Goal: Task Accomplishment & Management: Use online tool/utility

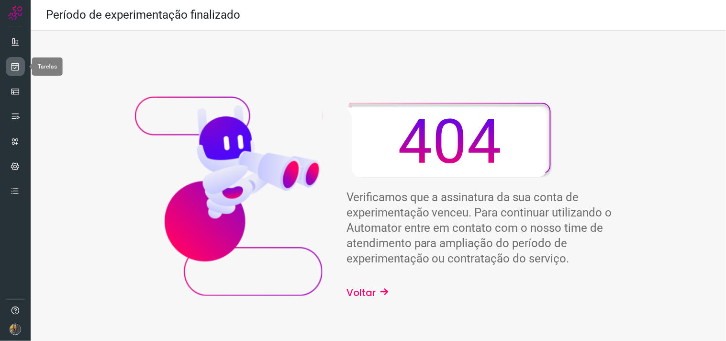
click at [19, 67] on icon at bounding box center [16, 67] width 10 height 10
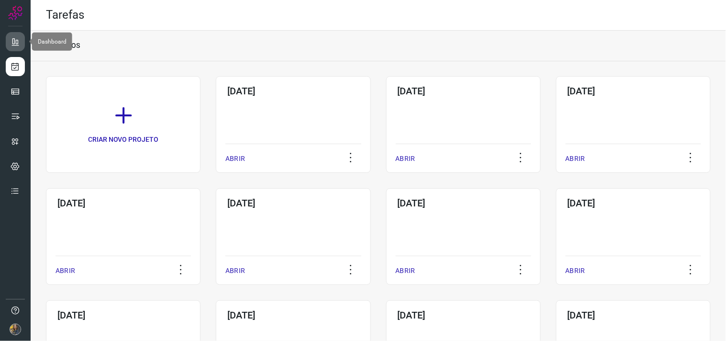
click at [15, 44] on icon at bounding box center [16, 42] width 10 height 10
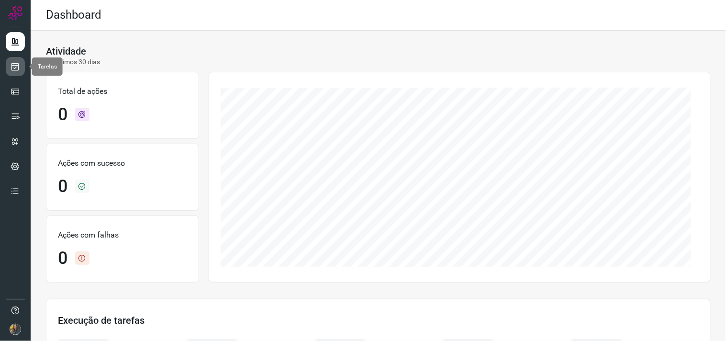
click at [18, 67] on icon at bounding box center [16, 67] width 10 height 10
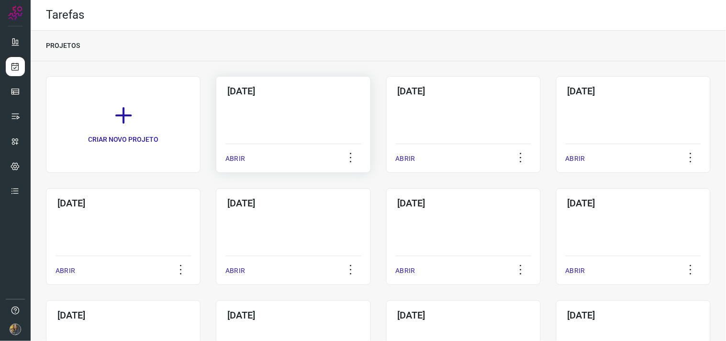
click at [298, 117] on div "15/10/2025 ABRIR" at bounding box center [293, 124] width 154 height 97
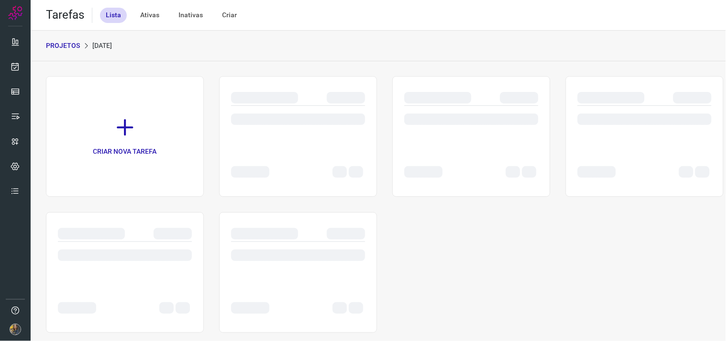
click at [274, 113] on div at bounding box center [298, 118] width 134 height 11
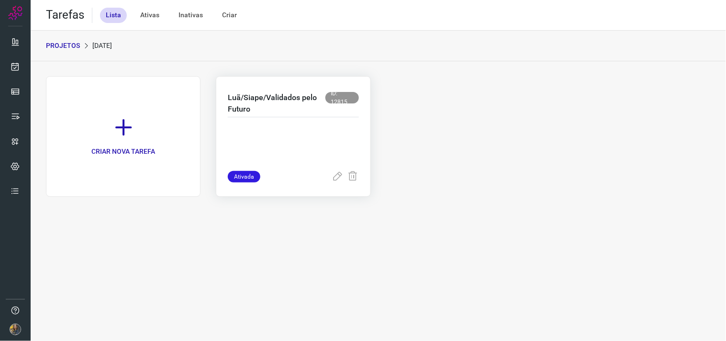
click at [280, 115] on div "Luã/Siape/Validados pelo Futuro ID: 12815" at bounding box center [293, 104] width 131 height 25
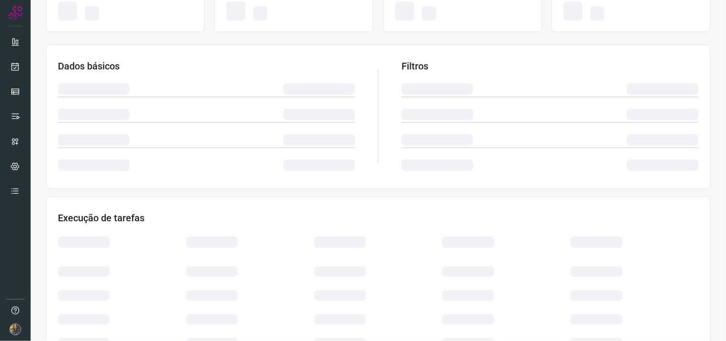
scroll to position [154, 0]
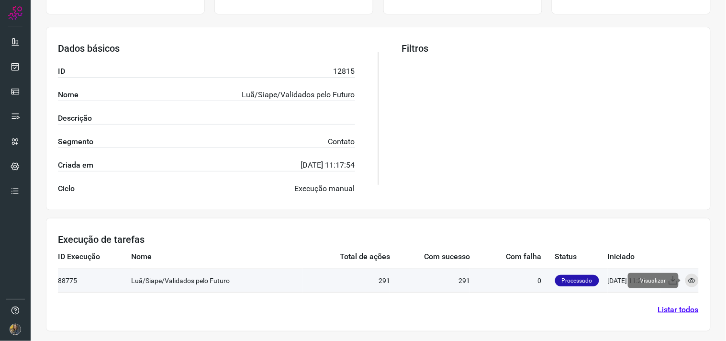
click at [688, 279] on icon at bounding box center [692, 280] width 8 height 8
